Goal: Task Accomplishment & Management: Complete application form

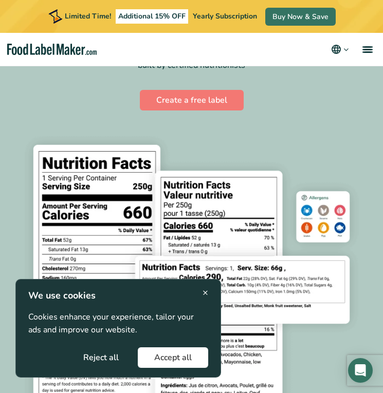
scroll to position [186, 0]
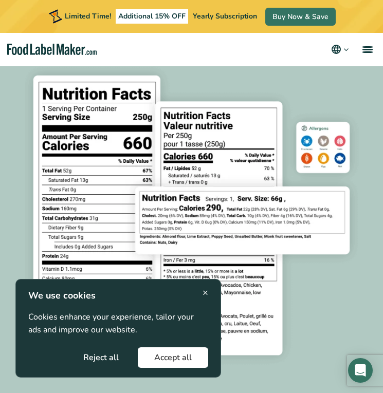
click at [203, 288] on span "×" at bounding box center [205, 293] width 6 height 14
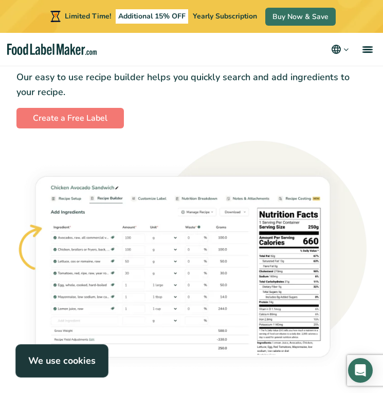
scroll to position [735, 0]
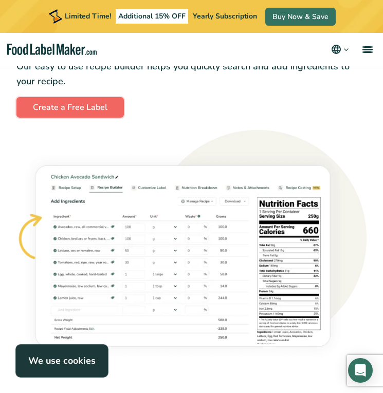
click at [83, 108] on link "Create a Free Label" at bounding box center [69, 107] width 107 height 21
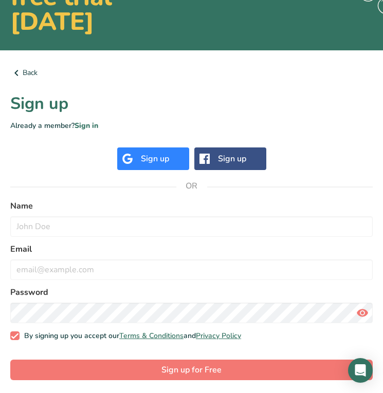
scroll to position [103, 0]
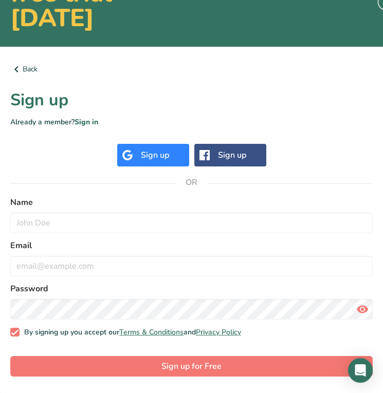
click at [147, 211] on div "Name" at bounding box center [191, 214] width 362 height 37
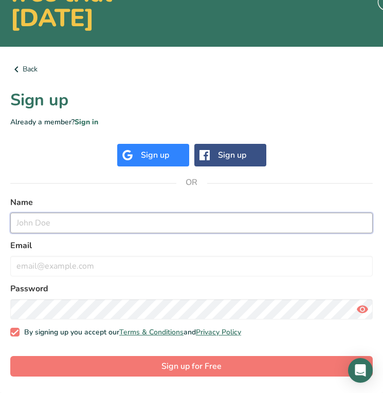
click at [146, 223] on input "text" at bounding box center [191, 223] width 362 height 21
type input "Louis Alain"
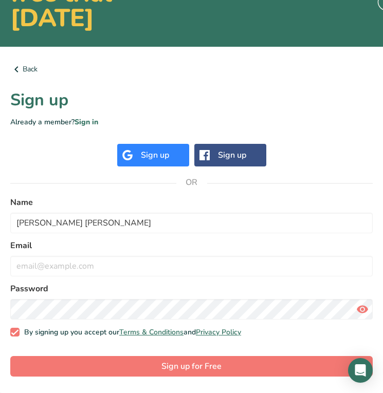
click at [133, 278] on form "Name Louis Alain Email Password By signing up you accept our Terms & Conditions…" at bounding box center [191, 286] width 362 height 181
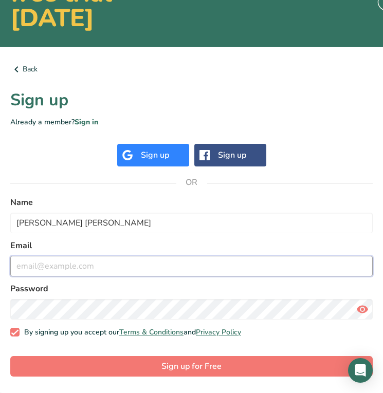
click at [135, 265] on input "email" at bounding box center [191, 266] width 362 height 21
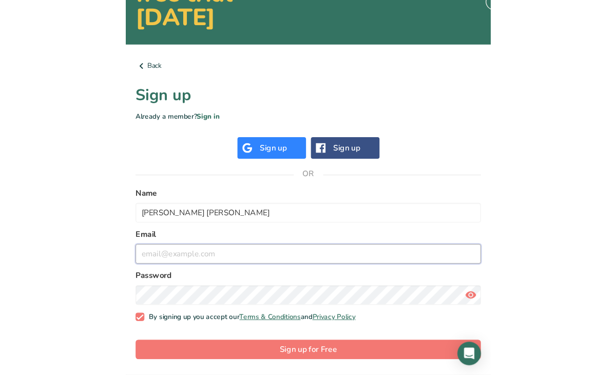
scroll to position [0, 0]
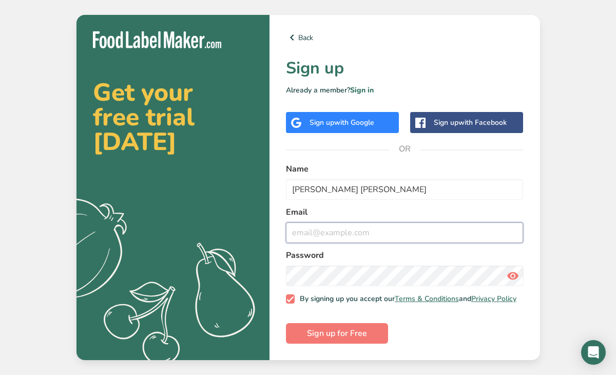
paste input "kikag91276@iotrama.com"
type input "kikag91276@iotrama.com"
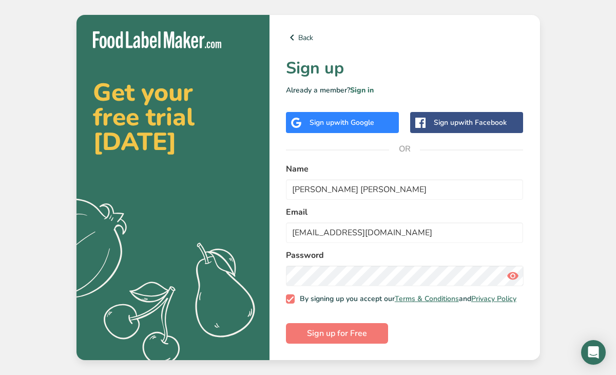
click at [382, 272] on icon at bounding box center [513, 276] width 12 height 18
click at [358, 331] on span "Sign up for Free" at bounding box center [337, 333] width 60 height 12
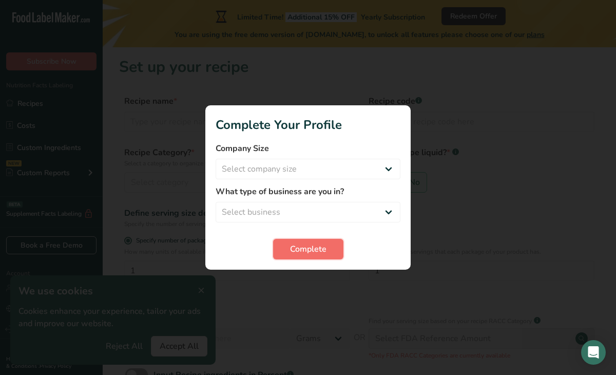
click at [329, 247] on button "Complete" at bounding box center [308, 249] width 70 height 21
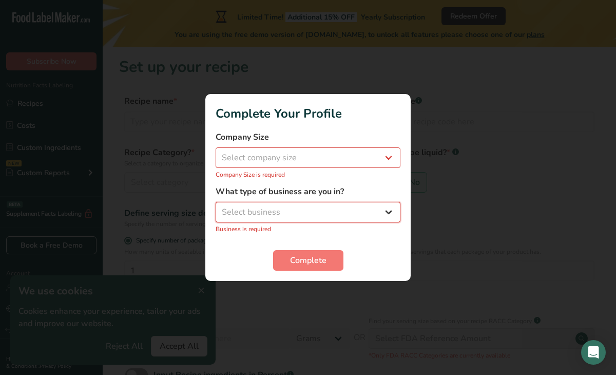
click at [326, 215] on select "Select business Packaged Food Manufacturer Restaurant & Cafe Bakery Meal Plans …" at bounding box center [308, 212] width 185 height 21
click at [216, 208] on select "Select business Packaged Food Manufacturer Restaurant & Cafe Bakery Meal Plans …" at bounding box center [308, 212] width 185 height 21
click at [318, 222] on select "Select business Packaged Food Manufacturer Restaurant & Cafe Bakery Meal Plans …" at bounding box center [308, 212] width 185 height 21
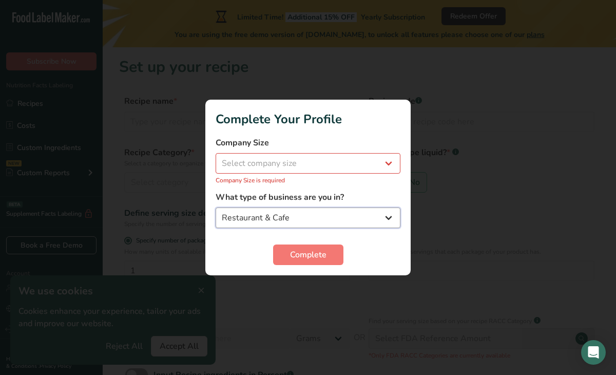
select select "5"
click at [216, 208] on select "Packaged Food Manufacturer Restaurant & Cafe Bakery Meal Plans & Catering Compa…" at bounding box center [308, 218] width 185 height 21
click at [306, 176] on p "Company Size is required" at bounding box center [308, 180] width 185 height 9
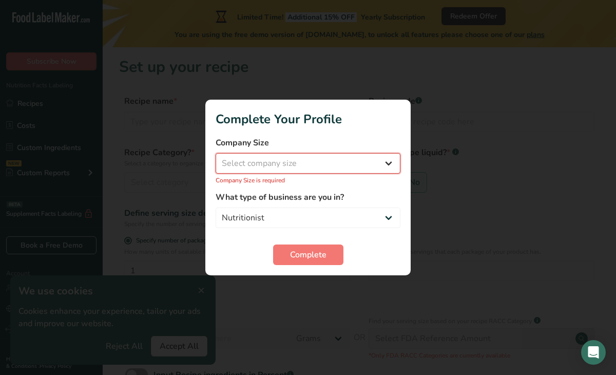
click at [306, 165] on select "Select company size Fewer than 10 Employees 10 to 50 Employees 51 to 500 Employ…" at bounding box center [308, 163] width 185 height 21
select select "2"
click at [216, 159] on select "Select company size Fewer than 10 Employees 10 to 50 Employees 51 to 500 Employ…" at bounding box center [308, 163] width 185 height 21
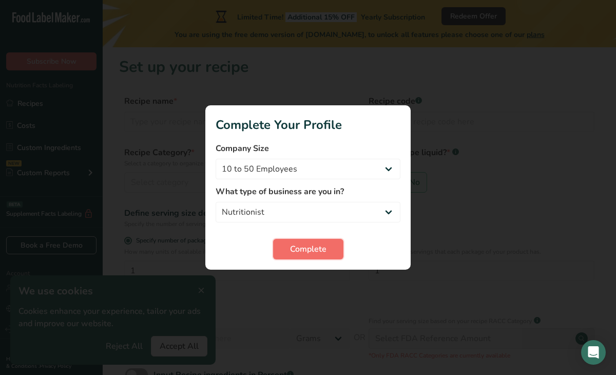
click at [305, 246] on span "Complete" at bounding box center [308, 249] width 36 height 12
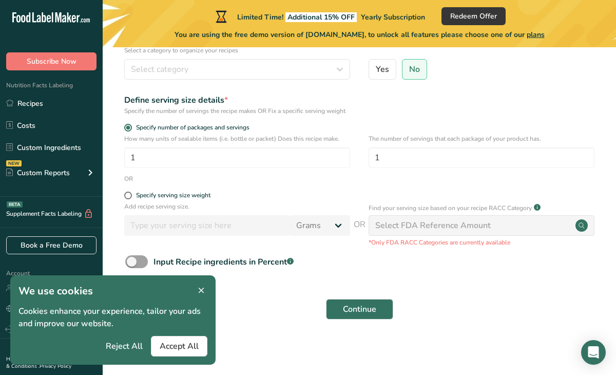
scroll to position [122, 0]
click at [201, 295] on icon at bounding box center [201, 291] width 9 height 14
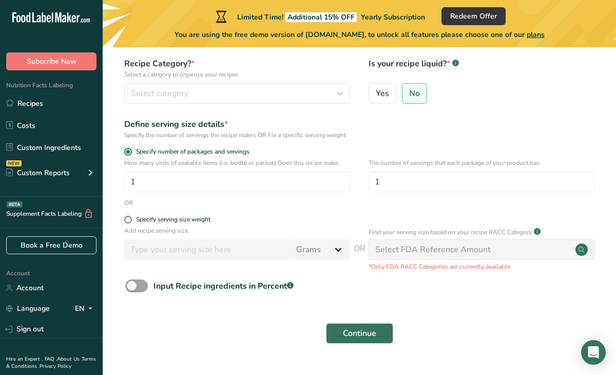
scroll to position [87, 0]
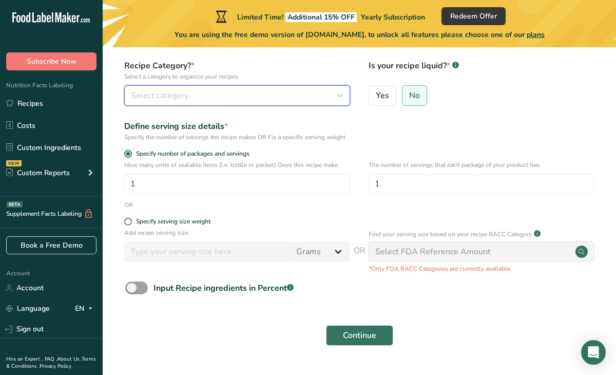
click at [161, 97] on span "Select category" at bounding box center [160, 95] width 58 height 12
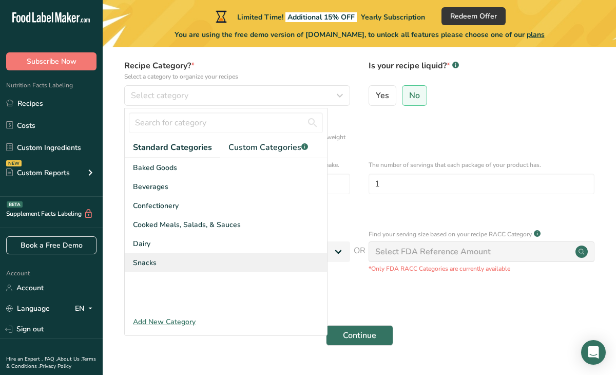
click at [158, 258] on div "Snacks" at bounding box center [226, 262] width 202 height 19
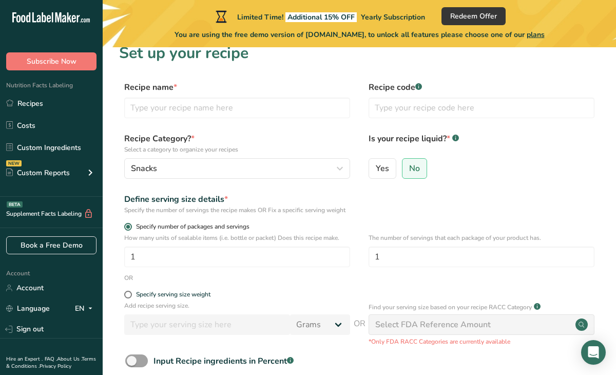
scroll to position [6, 0]
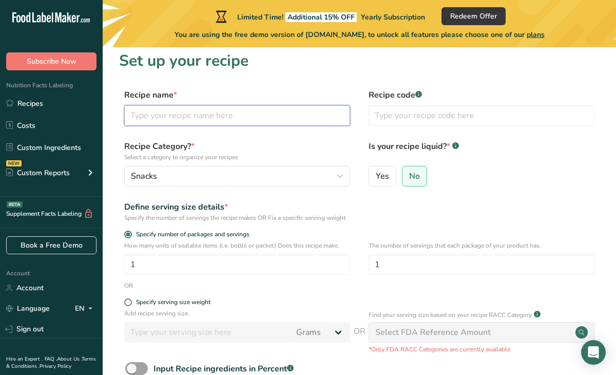
click at [238, 117] on input "text" at bounding box center [237, 115] width 226 height 21
click at [201, 118] on input "text" at bounding box center [237, 115] width 226 height 21
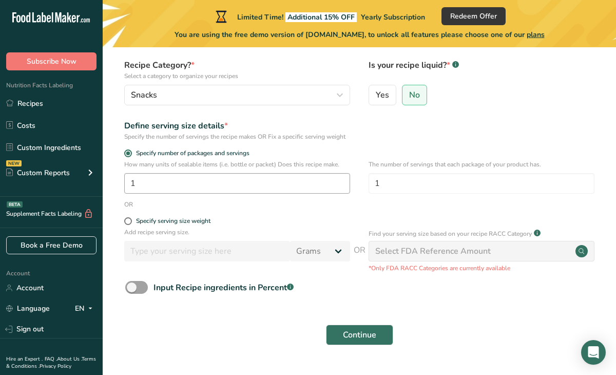
scroll to position [94, 0]
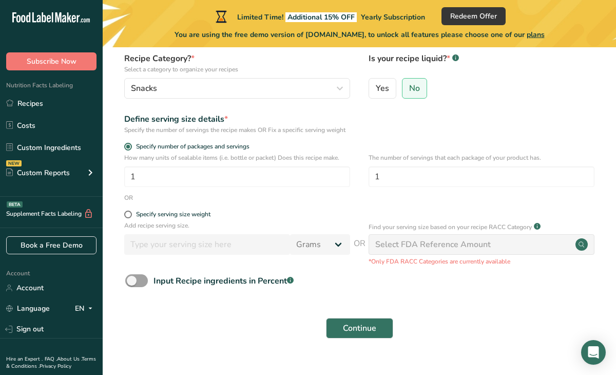
type input "Chouchou"
click at [382, 251] on div "Select FDA Reference Amount" at bounding box center [433, 244] width 116 height 12
click at [145, 287] on span at bounding box center [136, 280] width 23 height 13
click at [132, 284] on input "Input Recipe ingredients in Percent .a-a{fill:#347362;}.b-a{fill:#fff;}" at bounding box center [128, 280] width 7 height 7
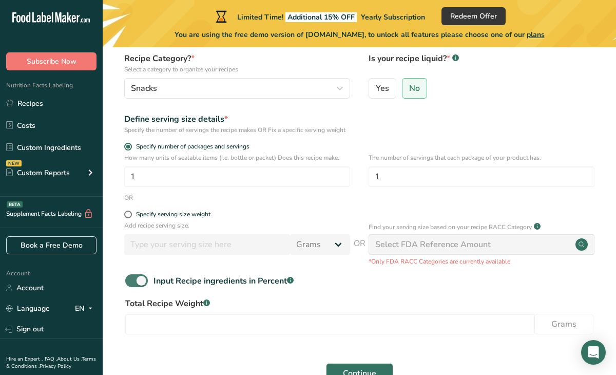
click at [138, 287] on span at bounding box center [136, 280] width 23 height 13
click at [132, 284] on input "Input Recipe ingredients in Percent .a-a{fill:#347362;}.b-a{fill:#fff;}" at bounding box center [128, 280] width 7 height 7
checkbox input "false"
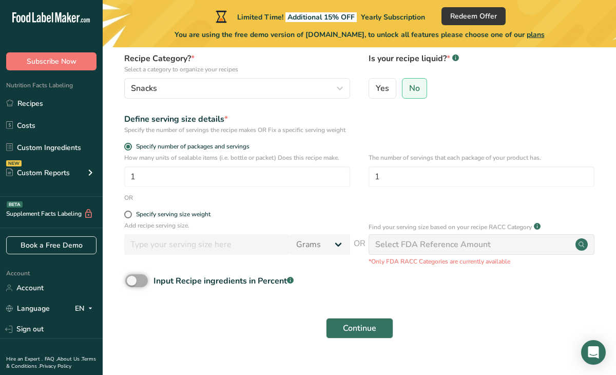
scroll to position [122, 0]
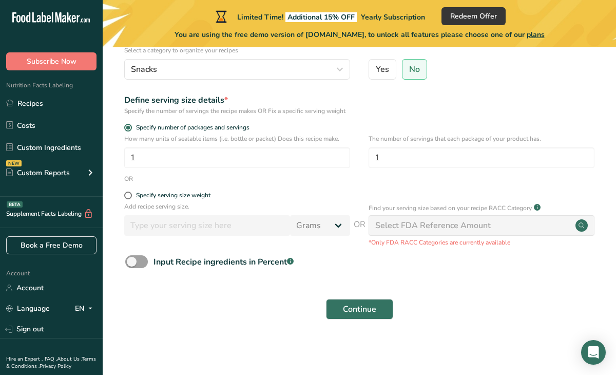
click at [382, 313] on div "Continue" at bounding box center [359, 309] width 481 height 33
click at [382, 313] on button "Continue" at bounding box center [359, 309] width 67 height 21
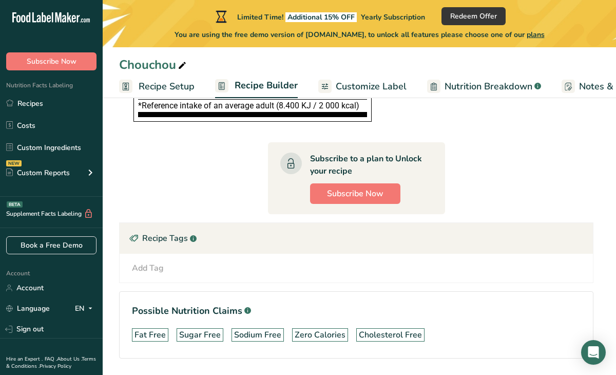
scroll to position [423, 0]
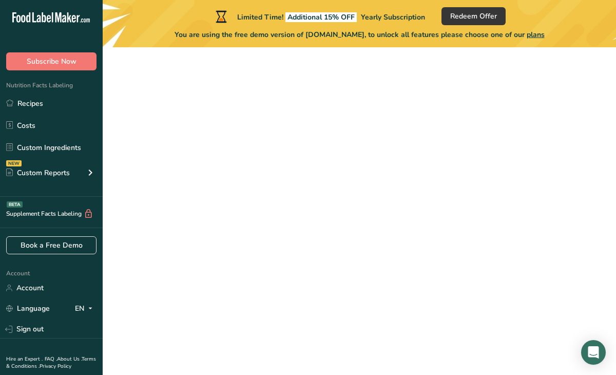
scroll to position [122, 0]
